Goal: Transaction & Acquisition: Purchase product/service

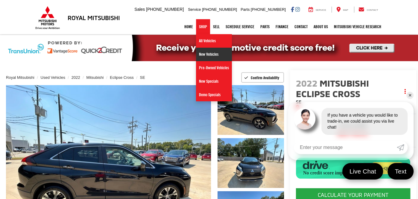
click at [203, 52] on link "New Vehicles" at bounding box center [214, 54] width 36 height 13
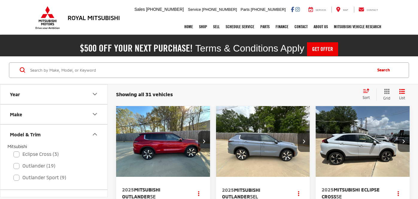
click at [51, 160] on label "Outlander (19)" at bounding box center [53, 165] width 81 height 10
click at [14, 162] on input "Outlander (19)" at bounding box center [13, 162] width 0 height 0
checkbox input "true"
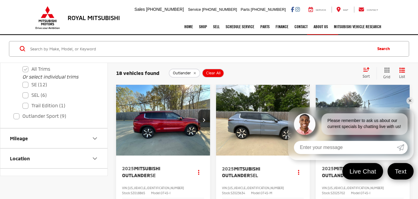
click at [410, 99] on link "✕" at bounding box center [409, 100] width 7 height 7
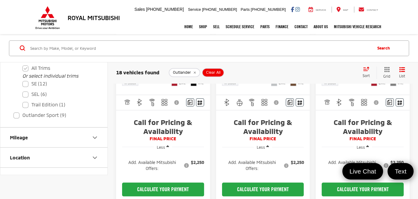
scroll to position [150, 0]
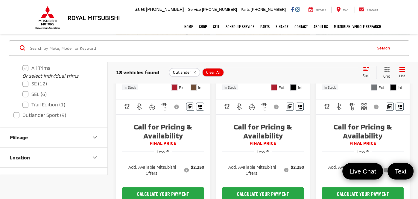
scroll to position [732, 0]
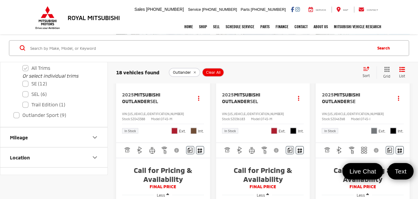
click at [384, 81] on img "2025 Mitsubishi Outlander SE 0" at bounding box center [362, 45] width 95 height 71
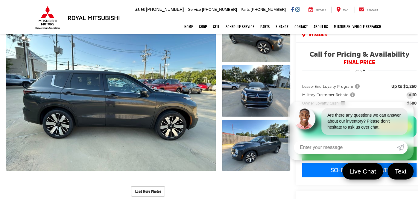
scroll to position [134, 0]
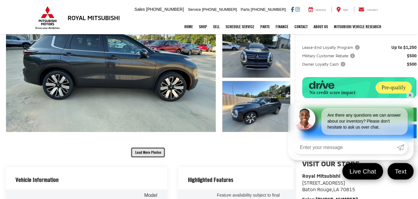
click at [135, 147] on button "Load More Photos" at bounding box center [148, 152] width 34 height 10
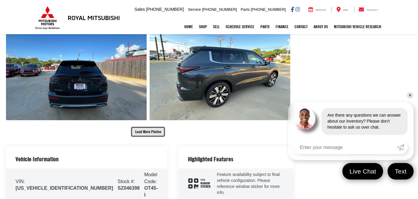
scroll to position [392, 0]
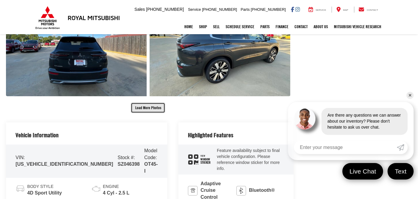
click at [137, 102] on button "Load More Photos" at bounding box center [148, 107] width 34 height 10
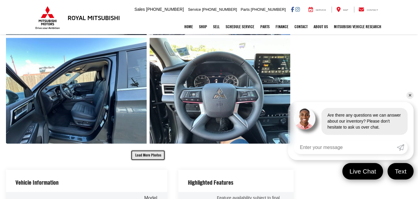
scroll to position [522, 0]
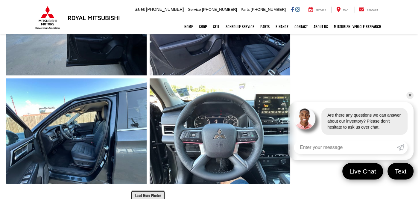
click at [139, 190] on button "Load More Photos" at bounding box center [148, 195] width 34 height 10
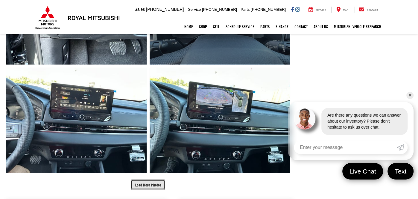
scroll to position [758, 0]
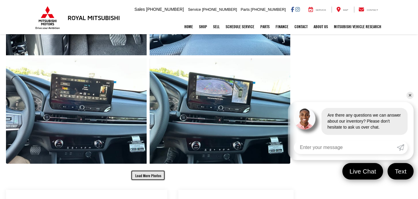
click at [150, 170] on button "Load More Photos" at bounding box center [148, 175] width 34 height 10
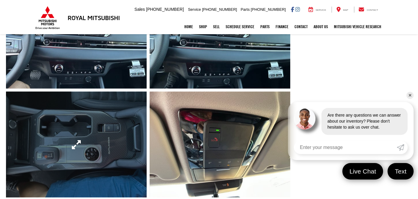
scroll to position [823, 0]
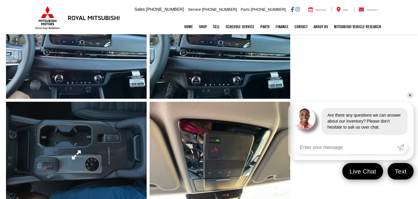
click at [67, 102] on link "Expand Photo 16" at bounding box center [76, 154] width 141 height 105
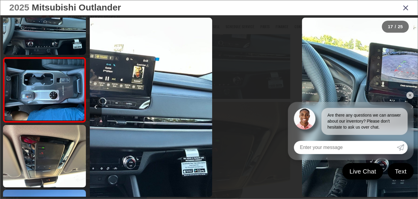
scroll to position [0, 5246]
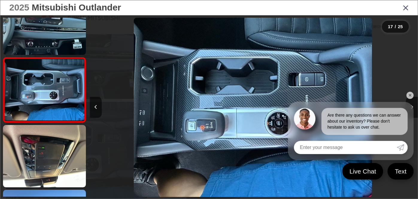
click at [406, 94] on link "✕" at bounding box center [409, 95] width 7 height 7
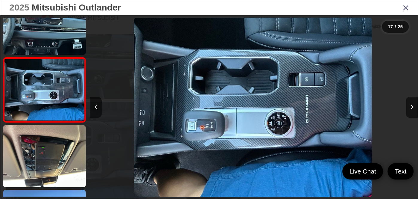
click at [158, 98] on div at bounding box center [131, 107] width 82 height 184
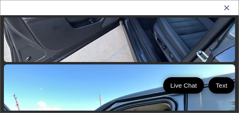
scroll to position [1697, 0]
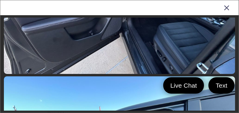
click at [223, 8] on icon "Close gallery" at bounding box center [226, 8] width 6 height 8
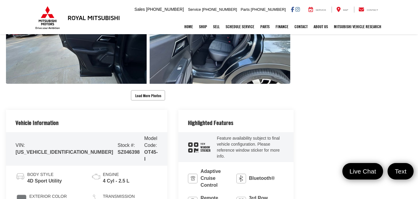
scroll to position [1076, 0]
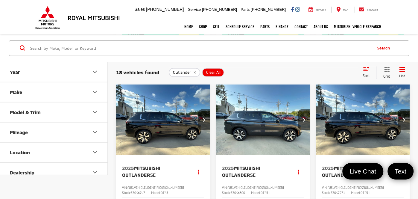
click at [65, 112] on button "Model & Trim" at bounding box center [54, 111] width 108 height 19
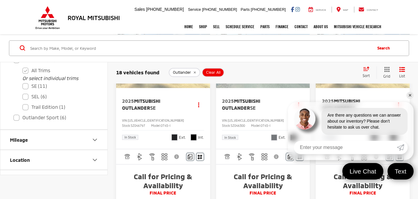
scroll to position [86, 0]
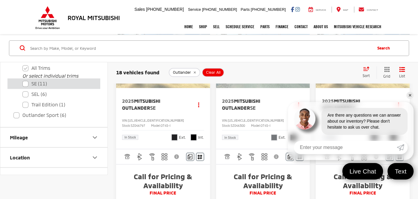
click at [30, 83] on label "SE (11)" at bounding box center [58, 83] width 72 height 10
click at [23, 80] on input "SE (11)" at bounding box center [22, 80] width 0 height 0
checkbox input "true"
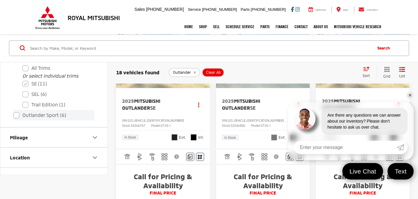
checkbox input "false"
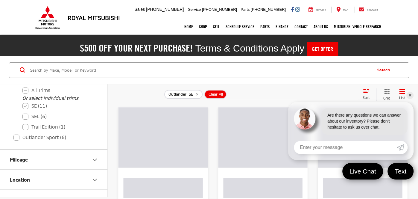
scroll to position [28, 0]
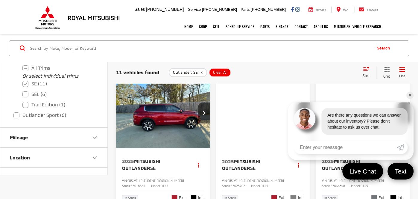
click at [411, 94] on link "✕" at bounding box center [409, 95] width 7 height 7
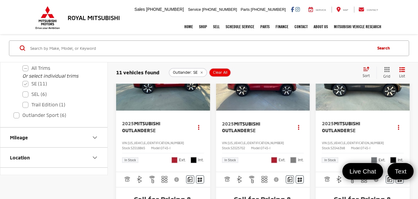
scroll to position [71, 0]
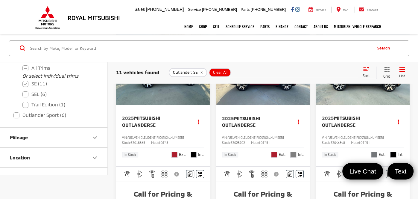
click at [343, 99] on img "2025 Mitsubishi Outlander SE 0" at bounding box center [362, 69] width 95 height 71
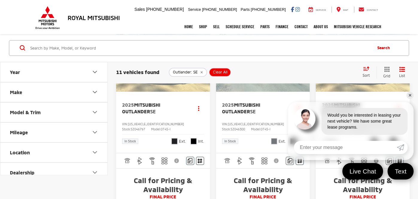
scroll to position [410, 0]
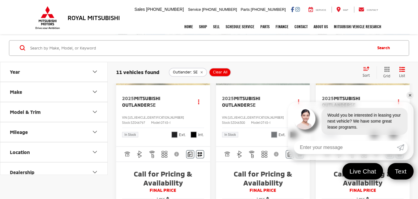
click at [139, 107] on span "Mitsubishi Outlander" at bounding box center [141, 101] width 38 height 12
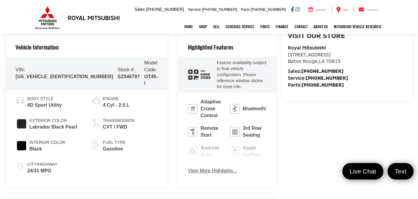
click at [188, 167] on button "View More Highlights..." at bounding box center [212, 170] width 49 height 7
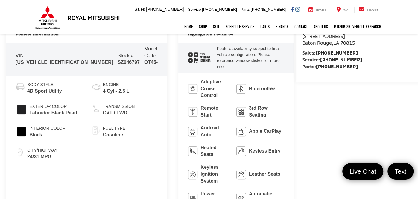
scroll to position [303, 0]
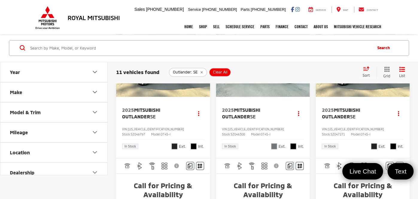
scroll to position [421, 0]
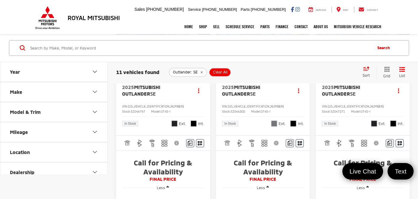
click at [347, 96] on span "Mitsubishi Outlander" at bounding box center [341, 90] width 38 height 12
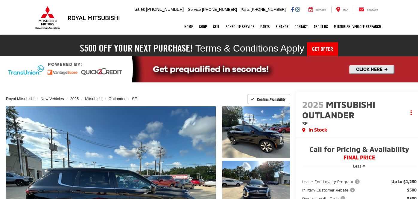
scroll to position [280, 0]
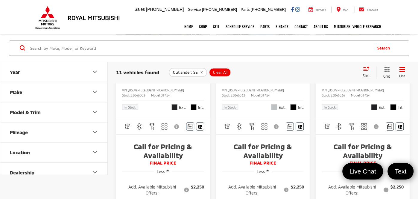
scroll to position [737, 0]
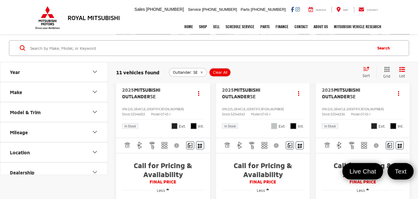
click at [250, 99] on span "Mitsubishi Outlander" at bounding box center [241, 92] width 38 height 12
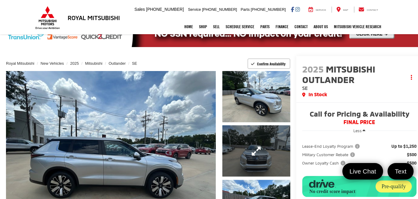
scroll to position [113, 0]
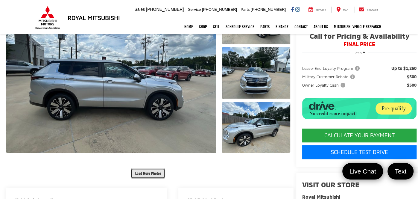
click at [131, 168] on button "Load More Photos" at bounding box center [148, 173] width 34 height 10
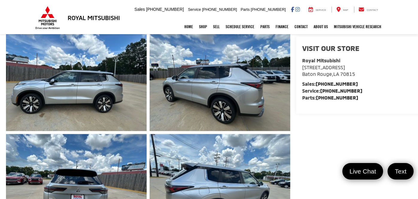
scroll to position [307, 0]
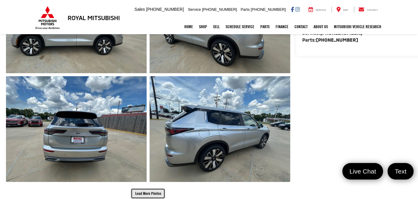
click at [140, 188] on button "Load More Photos" at bounding box center [148, 193] width 34 height 10
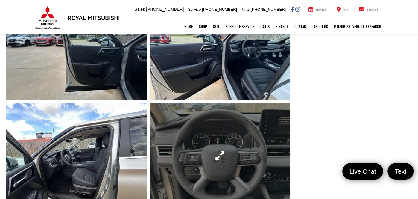
scroll to position [501, 0]
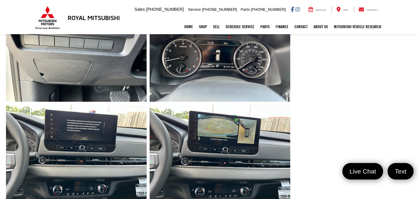
scroll to position [716, 0]
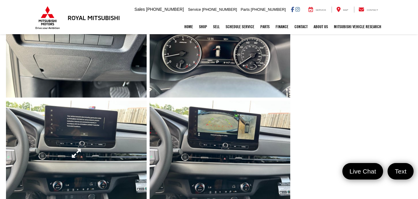
click at [81, 131] on link "Expand Photo 14" at bounding box center [76, 152] width 141 height 105
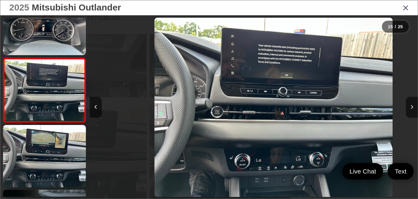
scroll to position [0, 4590]
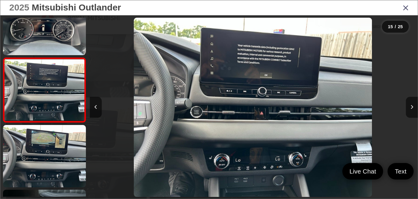
click at [408, 7] on icon "Close gallery" at bounding box center [406, 8] width 6 height 8
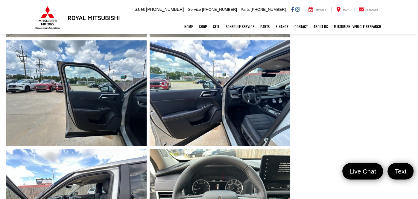
scroll to position [479, 0]
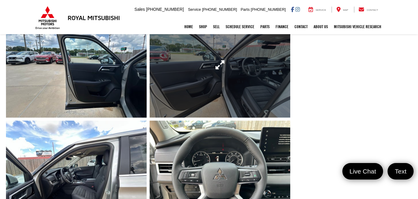
click at [234, 53] on link "Expand Photo 9" at bounding box center [220, 64] width 141 height 105
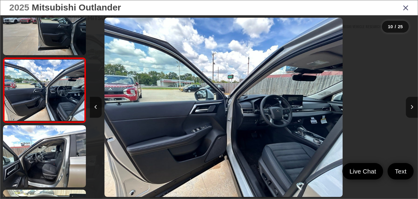
scroll to position [0, 2950]
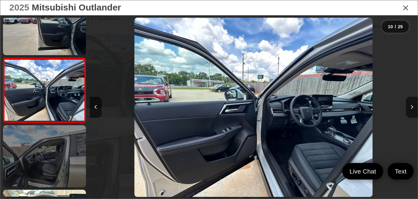
click at [50, 159] on link at bounding box center [44, 156] width 83 height 62
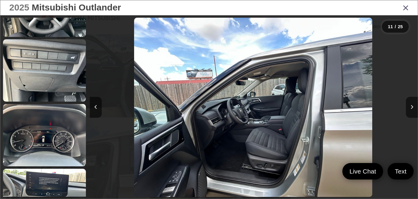
scroll to position [757, 0]
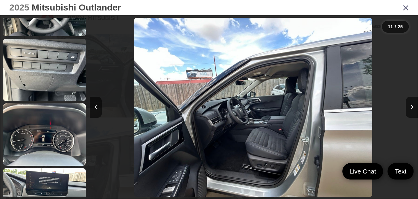
click at [403, 11] on icon "Close gallery" at bounding box center [406, 8] width 6 height 8
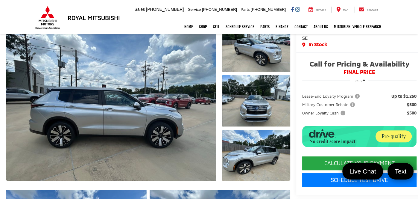
scroll to position [86, 0]
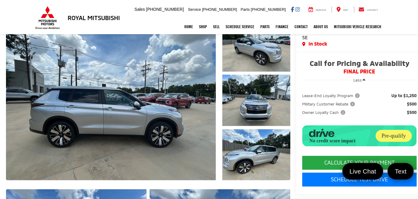
click at [319, 112] on span "Owner Loyalty Cash" at bounding box center [324, 112] width 44 height 6
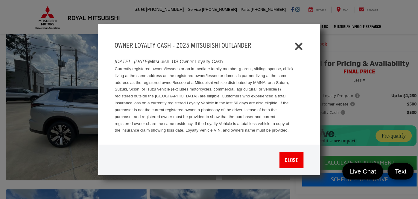
click at [297, 47] on icon "Close" at bounding box center [299, 45] width 10 height 10
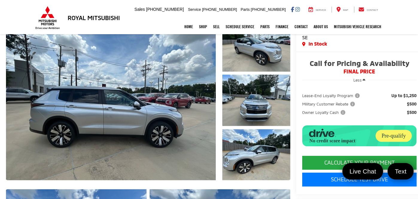
click at [397, 95] on span "Up to $1,250" at bounding box center [403, 95] width 25 height 6
click at [407, 104] on span "$500" at bounding box center [412, 104] width 10 height 6
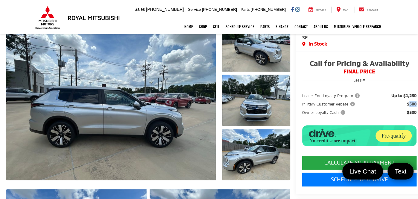
click at [407, 104] on span "$500" at bounding box center [412, 104] width 10 height 6
click at [402, 95] on span "Up to $1,250" at bounding box center [403, 95] width 25 height 6
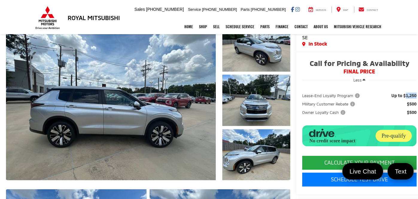
click at [407, 103] on span "$500" at bounding box center [412, 104] width 10 height 6
click at [406, 103] on ul "Lease-End Loyalty Program Up to $1,250 Military Customer Rebate $500 Owner Loya…" at bounding box center [359, 104] width 126 height 34
click at [407, 114] on span "$500" at bounding box center [412, 112] width 10 height 6
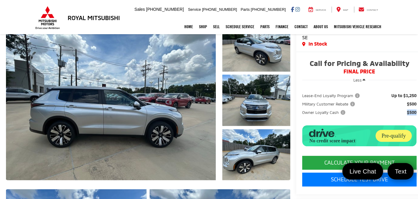
click at [407, 114] on span "$500" at bounding box center [412, 112] width 10 height 6
click at [407, 103] on span "$500" at bounding box center [412, 104] width 10 height 6
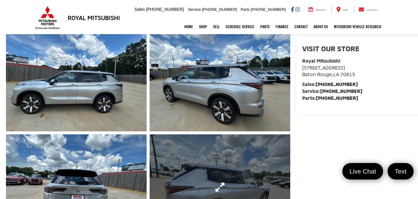
scroll to position [215, 0]
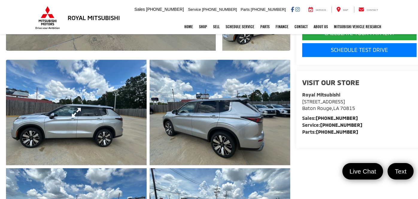
click at [65, 93] on link "Expand Photo 4" at bounding box center [76, 112] width 141 height 105
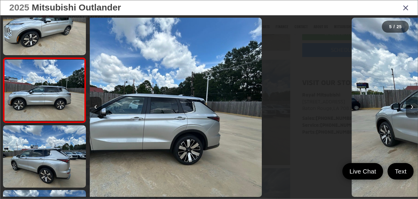
scroll to position [0, 1311]
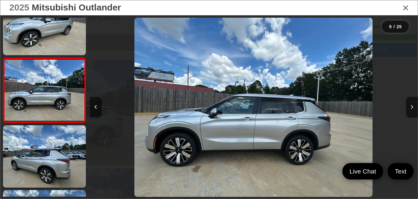
click at [403, 8] on icon "Close gallery" at bounding box center [406, 8] width 6 height 8
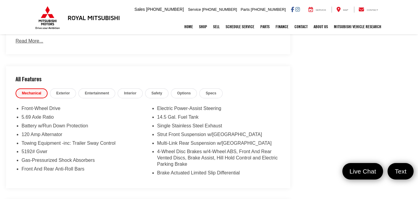
scroll to position [1378, 0]
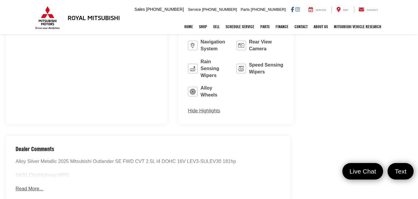
scroll to position [1141, 0]
